Goal: Use online tool/utility

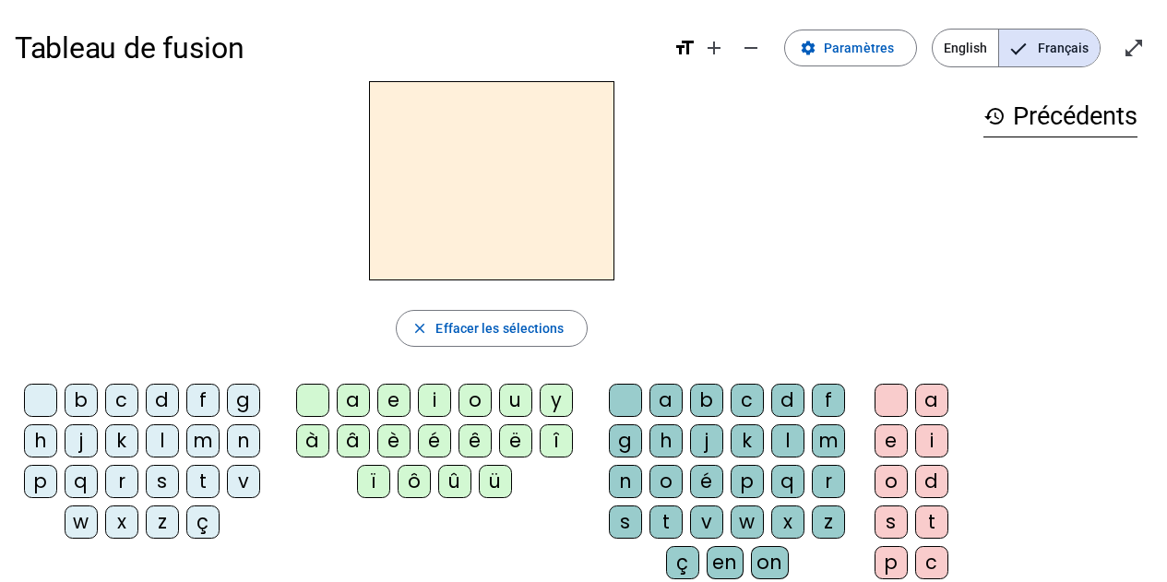
click at [31, 483] on div "p" at bounding box center [40, 481] width 33 height 33
click at [392, 437] on div "è" at bounding box center [393, 441] width 33 height 33
click at [821, 479] on div "r" at bounding box center [828, 481] width 33 height 33
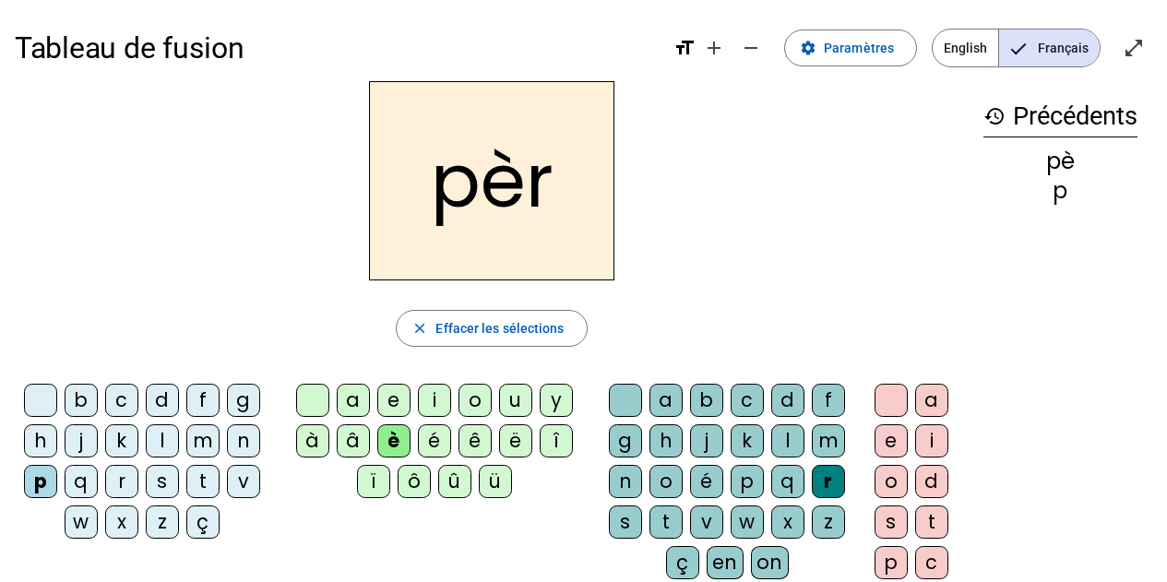
click at [882, 436] on div "e" at bounding box center [891, 441] width 33 height 33
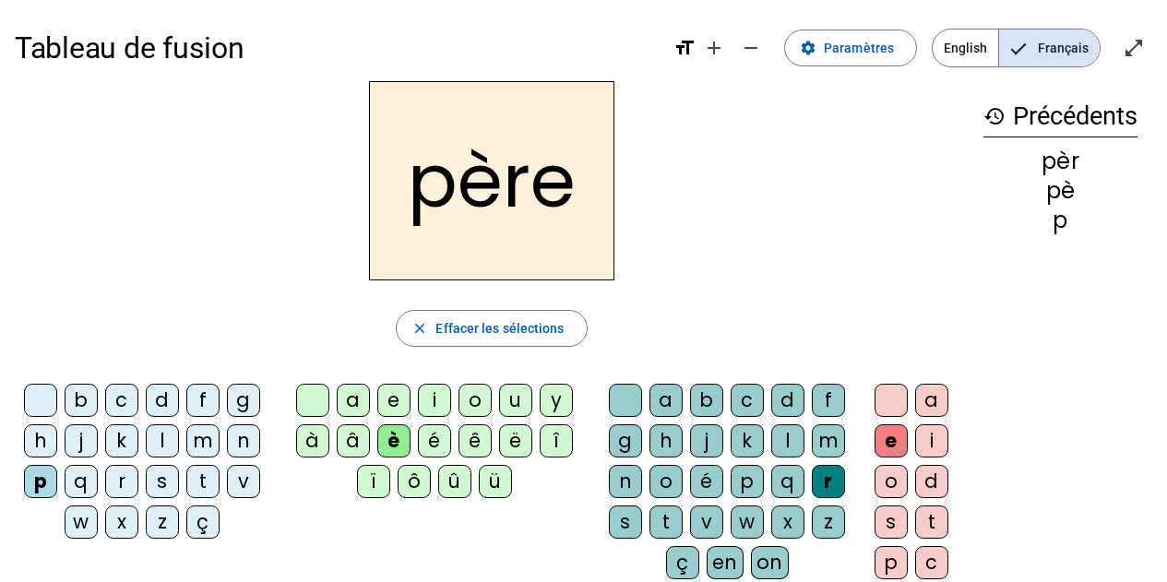
click at [195, 438] on div "m" at bounding box center [202, 441] width 33 height 33
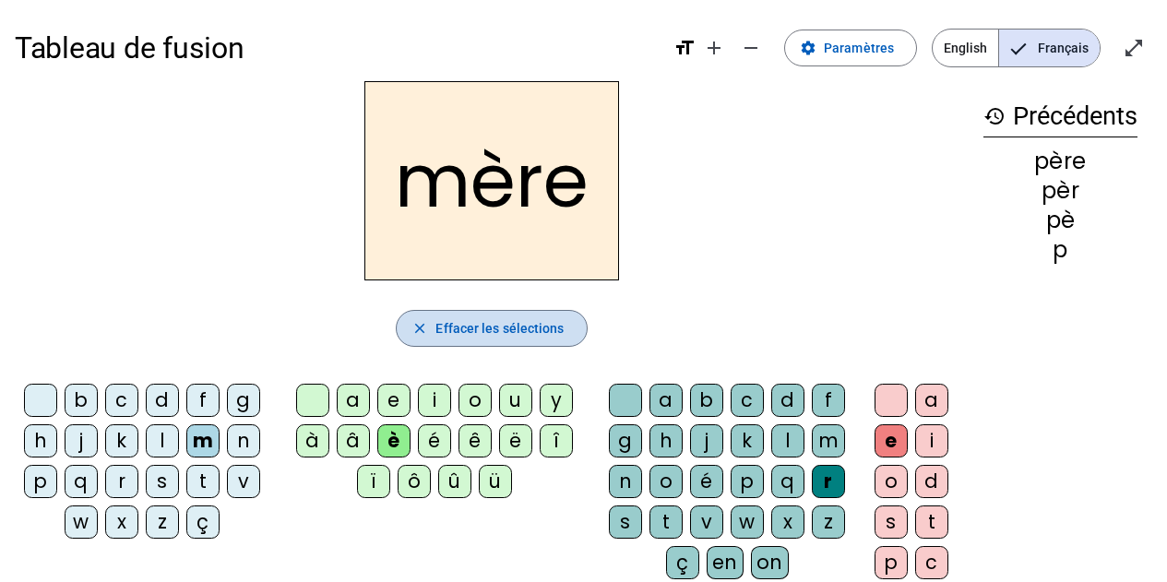
click at [472, 335] on span "Effacer les sélections" at bounding box center [500, 328] width 128 height 22
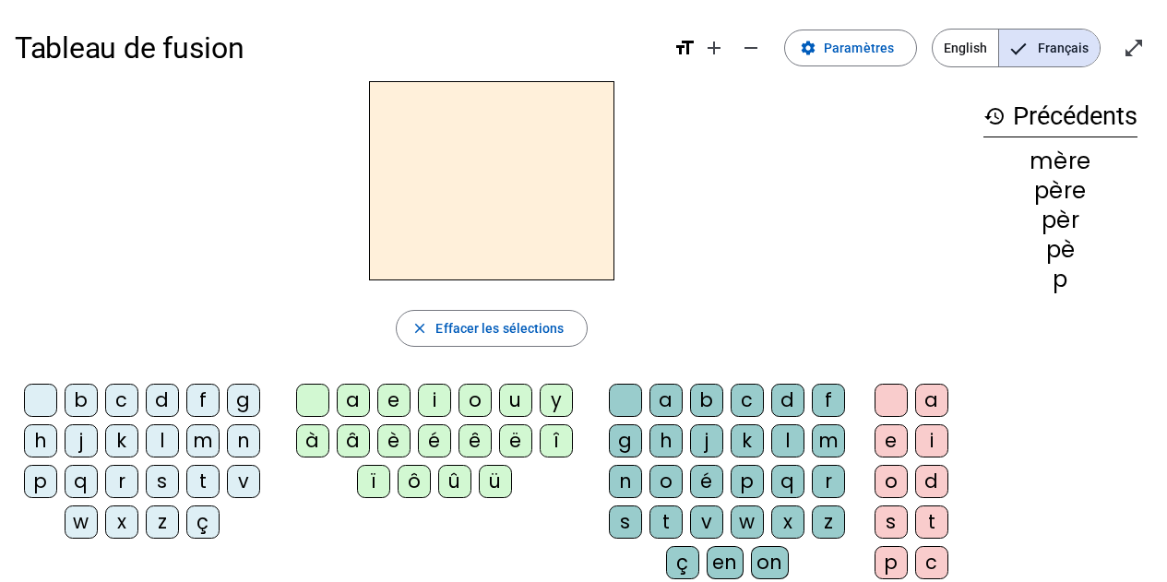
click at [205, 399] on div "f" at bounding box center [202, 400] width 33 height 33
click at [132, 479] on div "r" at bounding box center [121, 481] width 33 height 33
click at [195, 401] on div "f" at bounding box center [202, 400] width 33 height 33
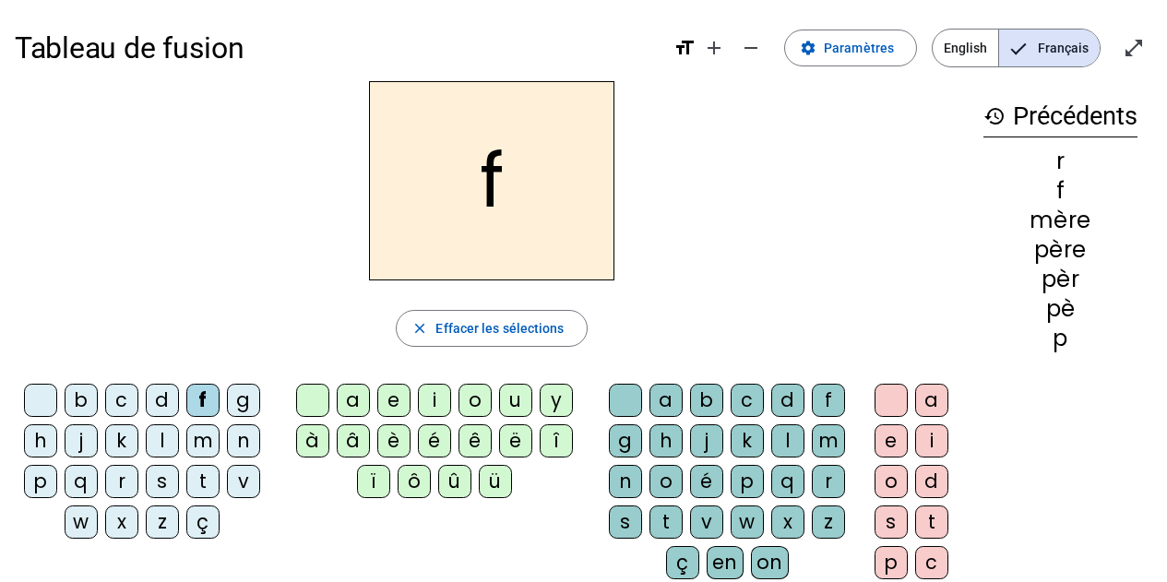
click at [838, 472] on div "r" at bounding box center [828, 481] width 33 height 33
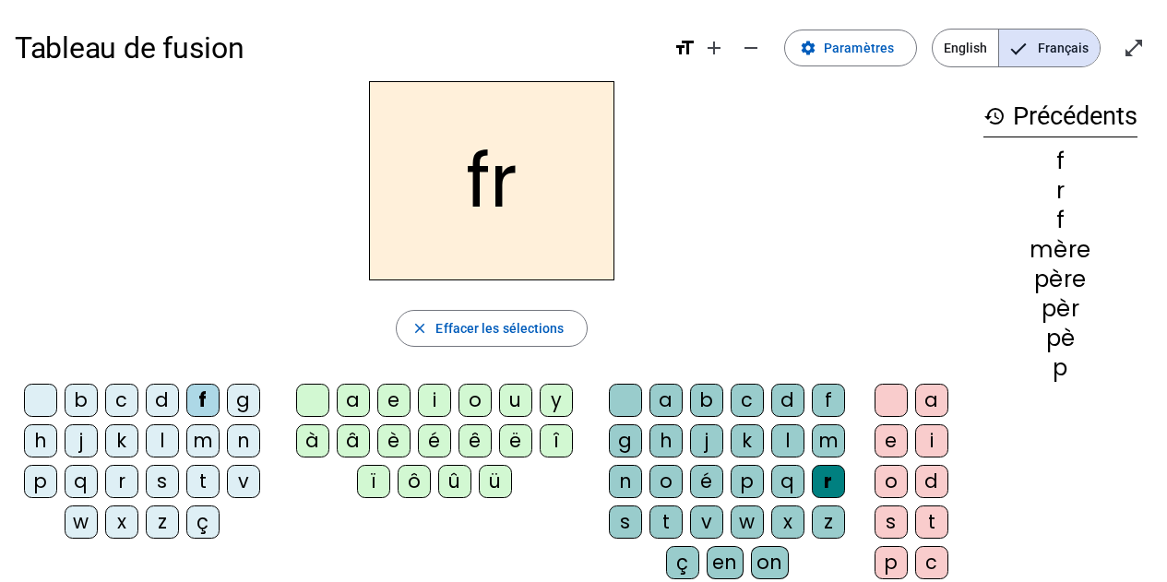
click at [399, 437] on div "è" at bounding box center [393, 441] width 33 height 33
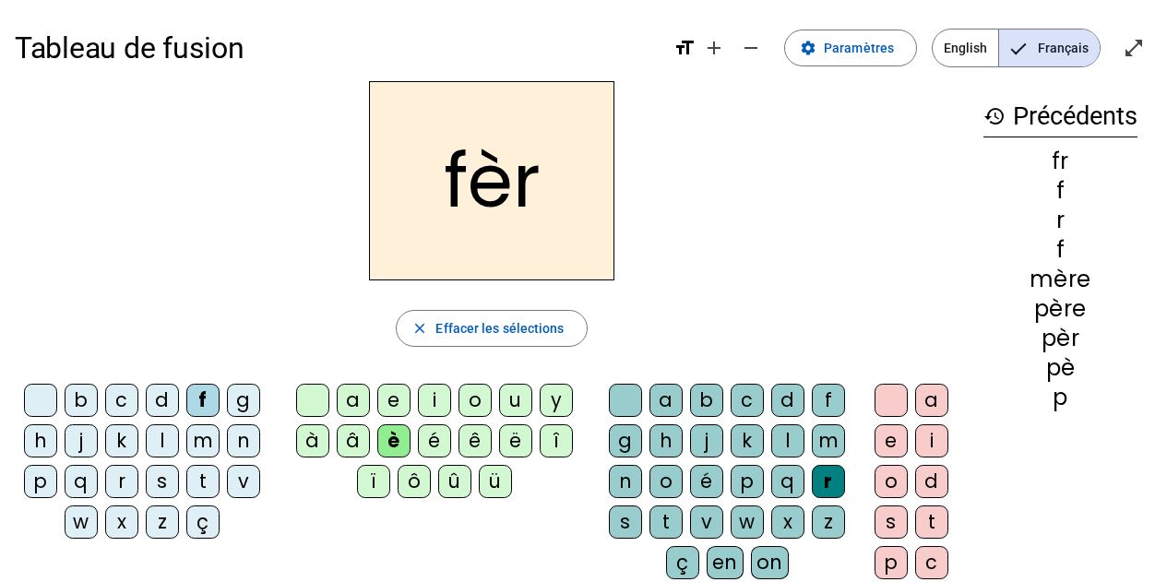
click at [203, 391] on div "f" at bounding box center [202, 400] width 33 height 33
click at [127, 484] on div "r" at bounding box center [121, 481] width 33 height 33
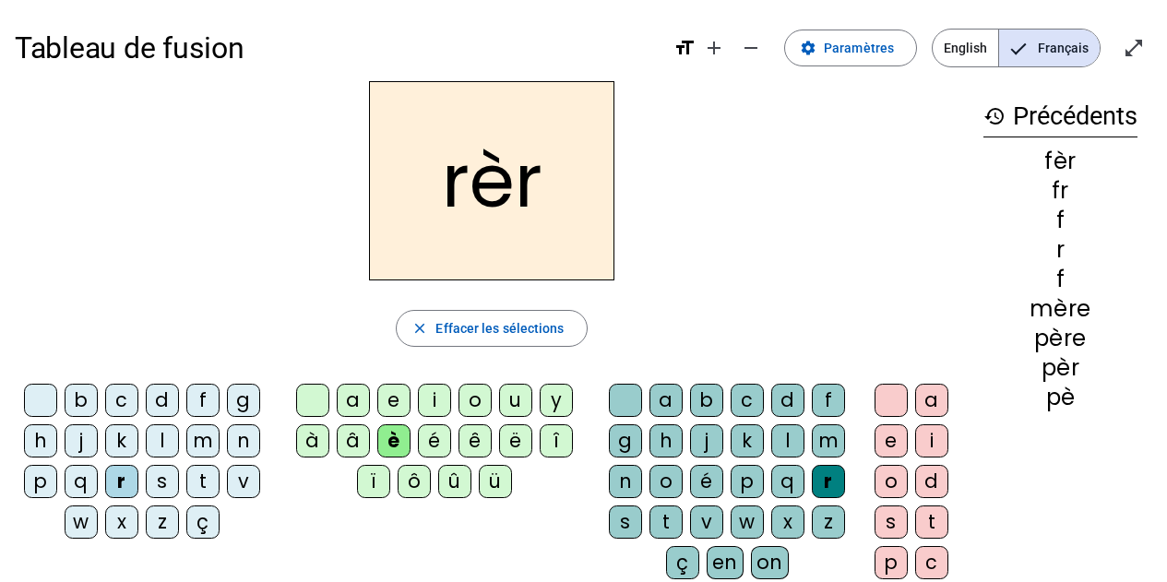
click at [389, 436] on div "è" at bounding box center [393, 441] width 33 height 33
click at [839, 487] on div "r" at bounding box center [828, 481] width 33 height 33
click at [899, 443] on div "e" at bounding box center [891, 441] width 33 height 33
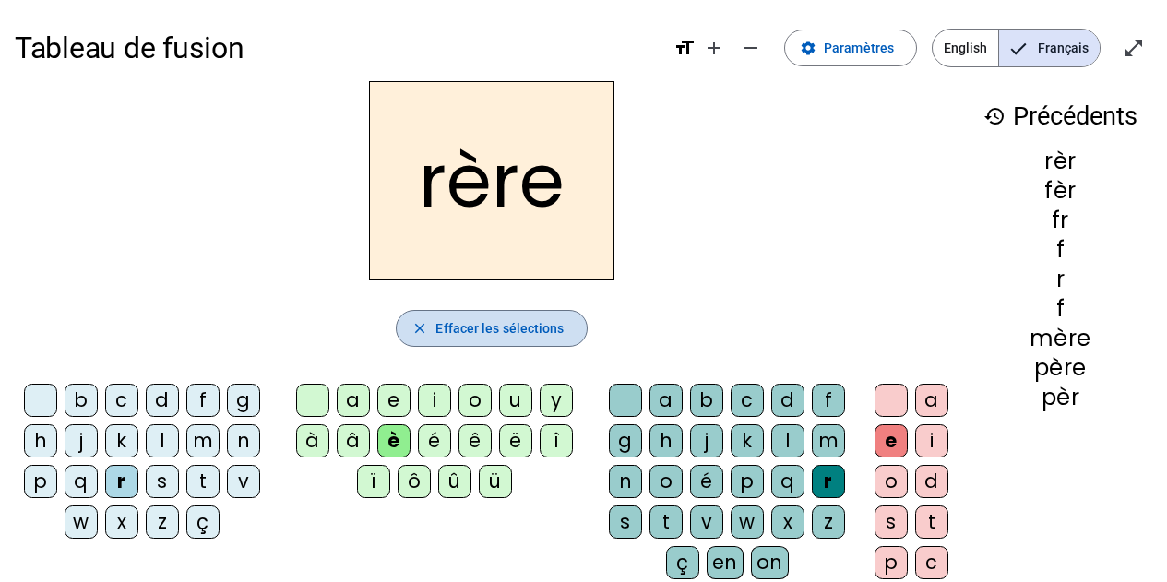
click at [549, 330] on span "Effacer les sélections" at bounding box center [500, 328] width 128 height 22
